Goal: Information Seeking & Learning: Learn about a topic

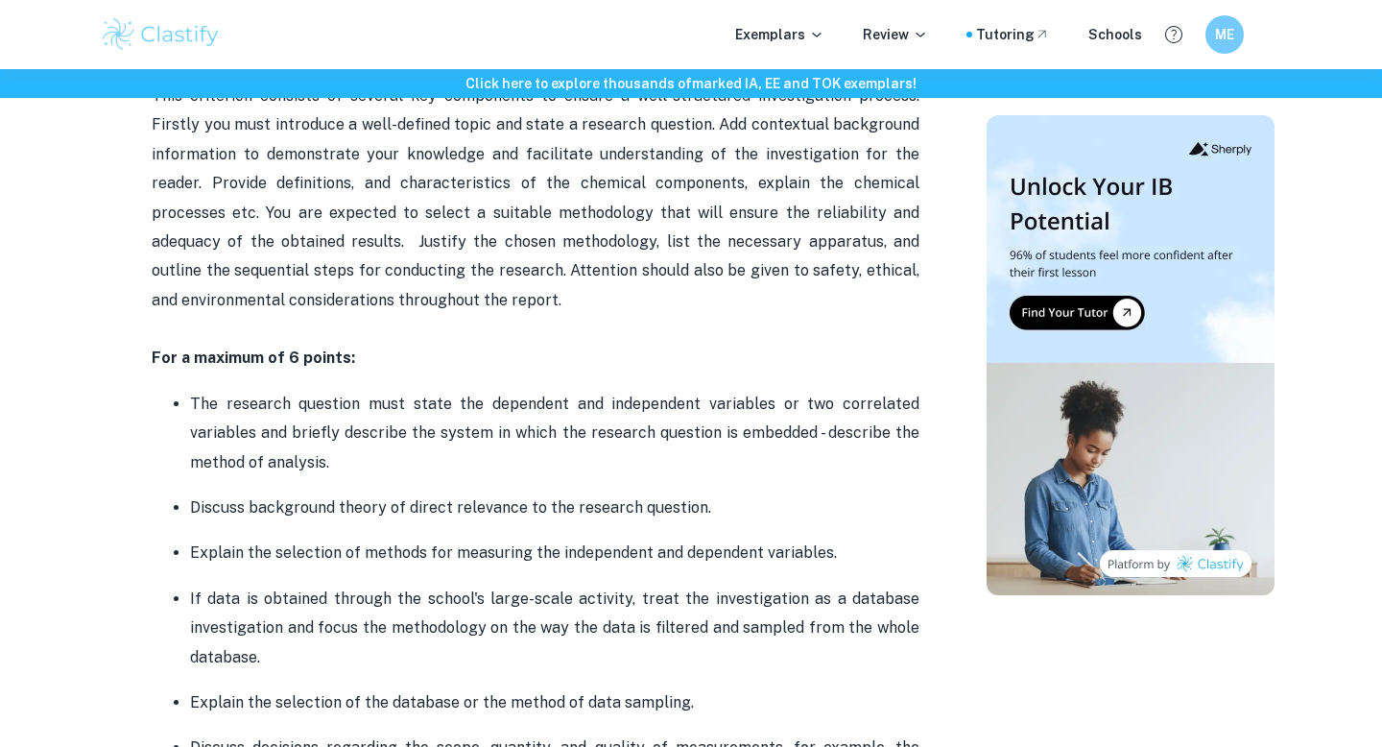
scroll to position [1178, 0]
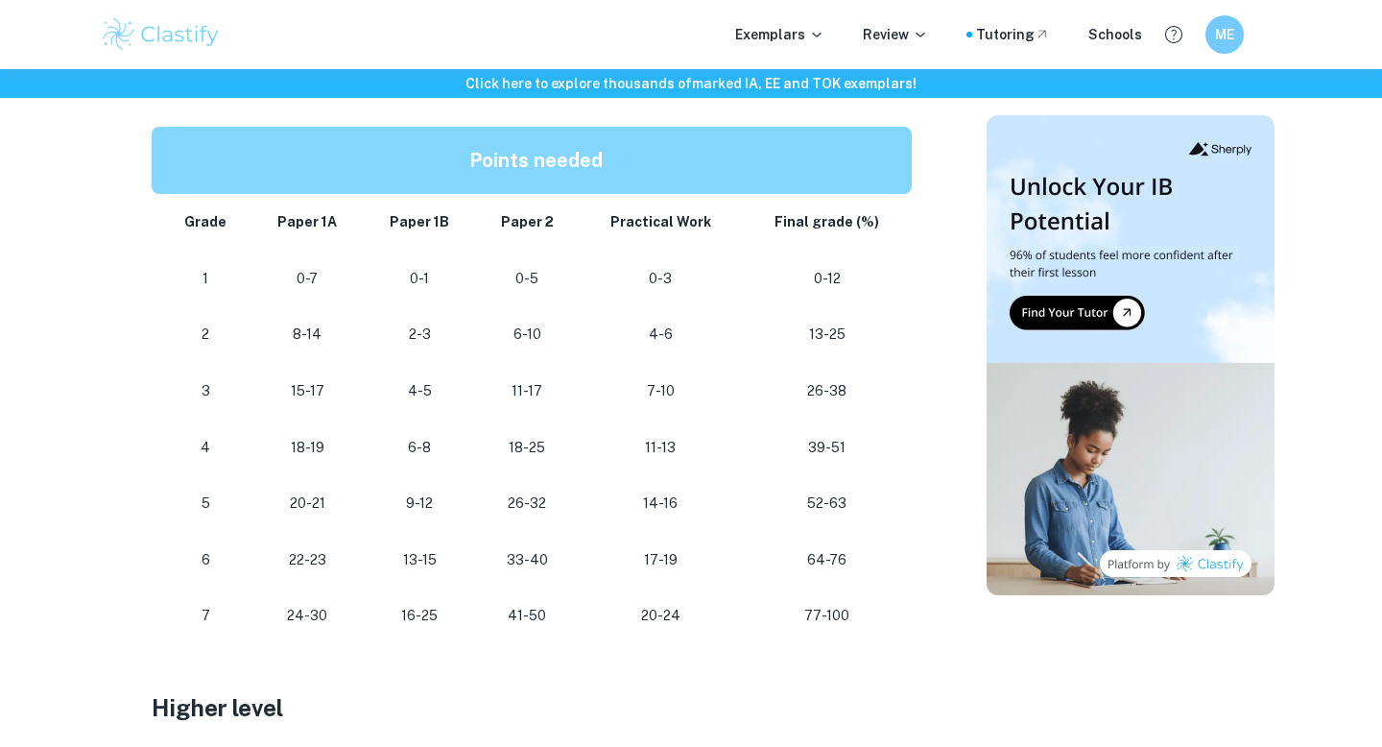
scroll to position [1057, 0]
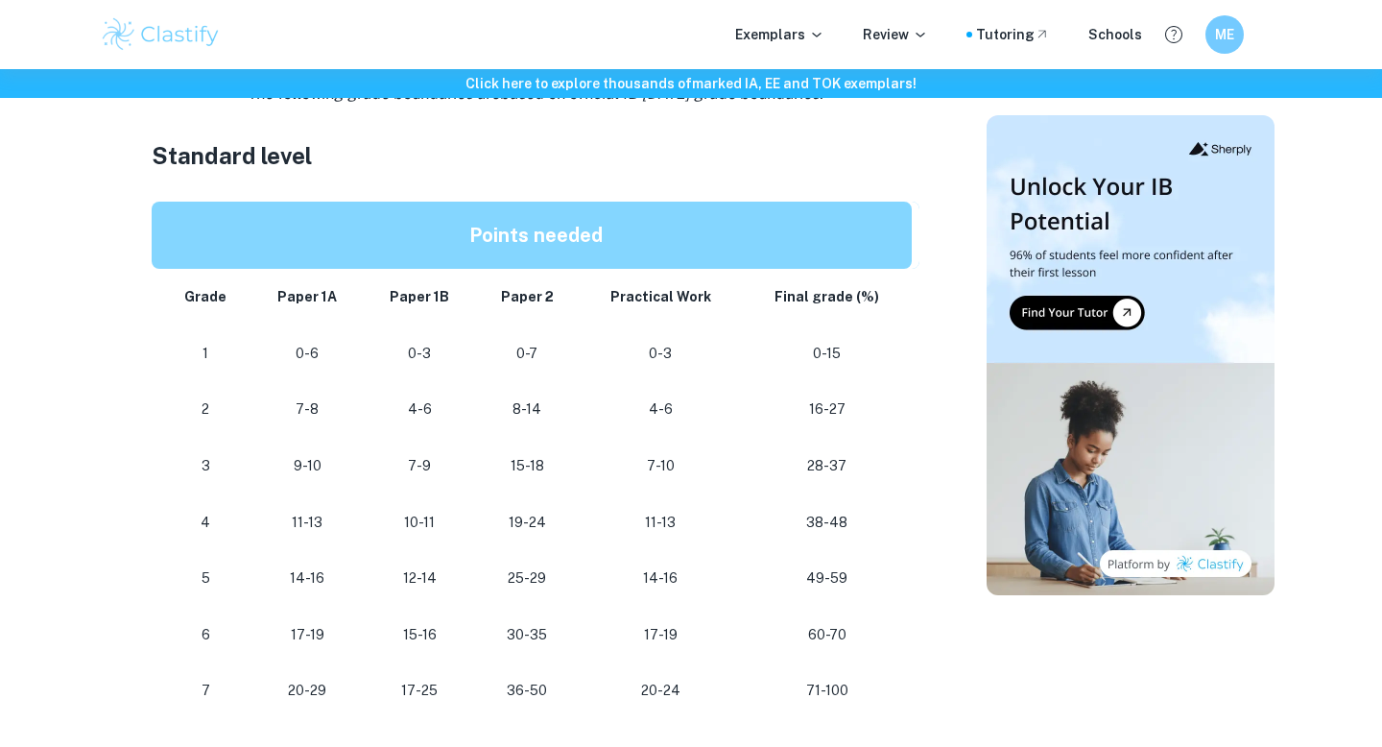
scroll to position [1063, 0]
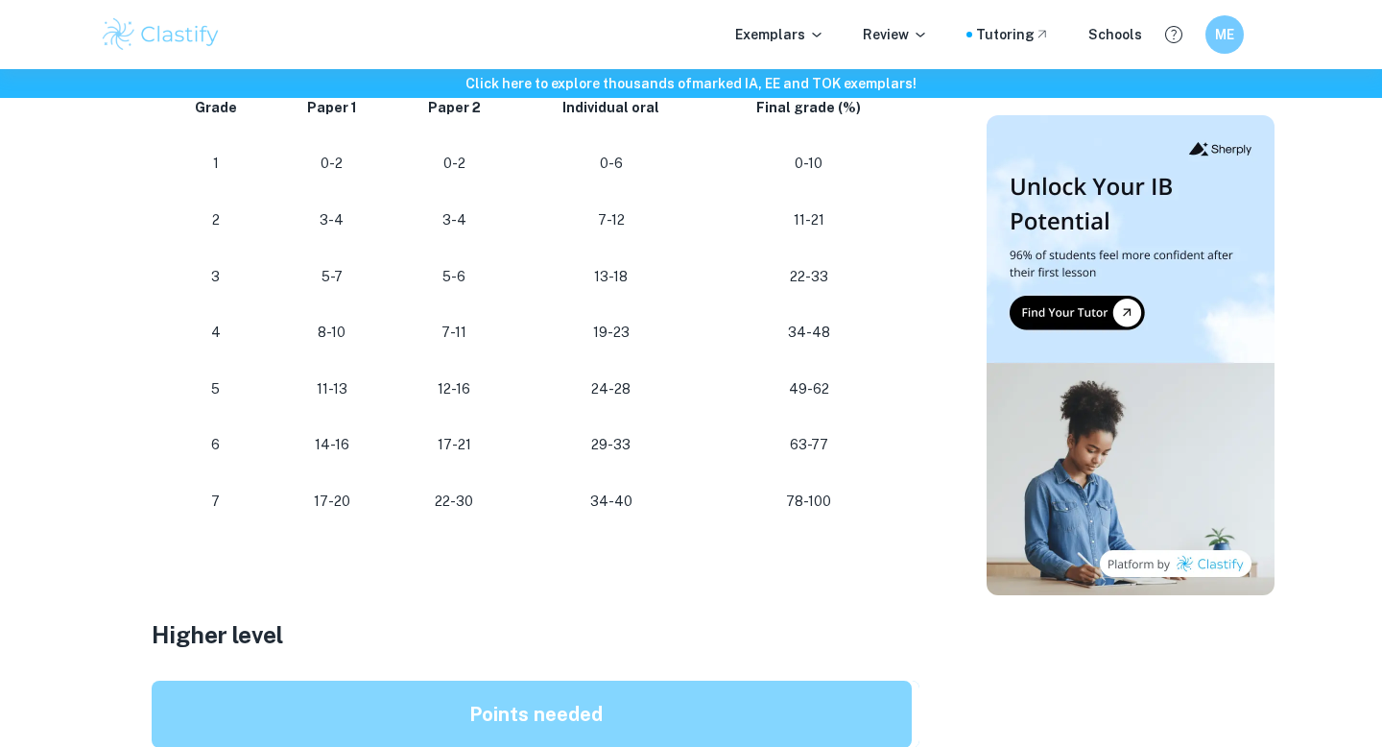
scroll to position [1193, 0]
